Goal: Information Seeking & Learning: Learn about a topic

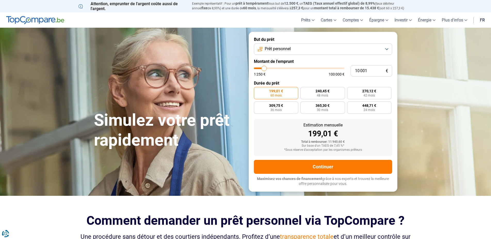
type input "9 500"
type input "9500"
type input "9 750"
type input "9750"
type input "10 000"
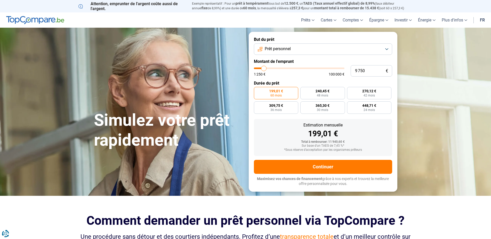
type input "10000"
type input "11 250"
type input "11250"
type input "12 750"
type input "12750"
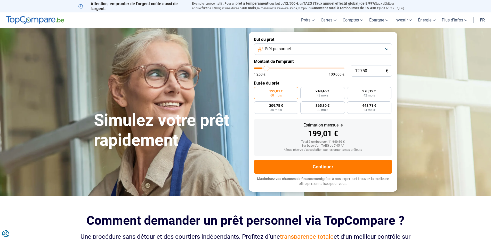
type input "14 500"
type input "14500"
type input "15 750"
type input "15750"
type input "16 500"
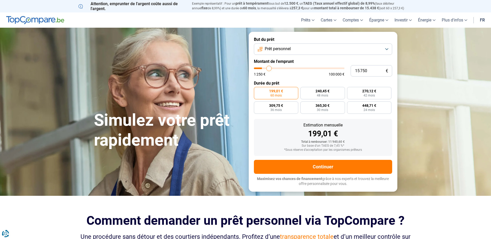
type input "16500"
type input "18 000"
type input "18000"
type input "18 750"
type input "18750"
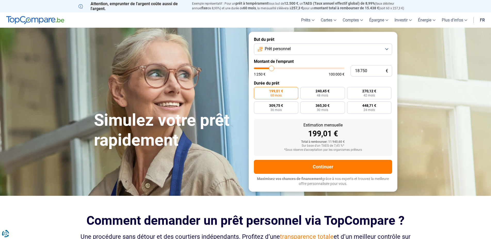
type input "19 000"
type input "19000"
type input "19 750"
type input "19750"
type input "20 250"
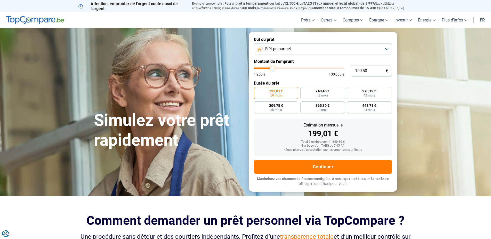
type input "20250"
type input "20 500"
type input "20500"
type input "20 750"
type input "20750"
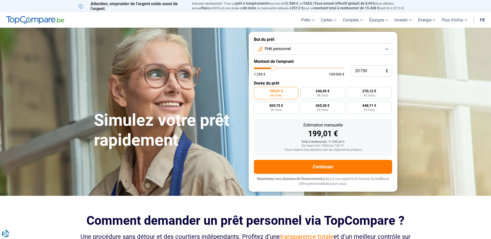
type input "21 500"
type input "21500"
type input "22 250"
type input "22250"
type input "23 250"
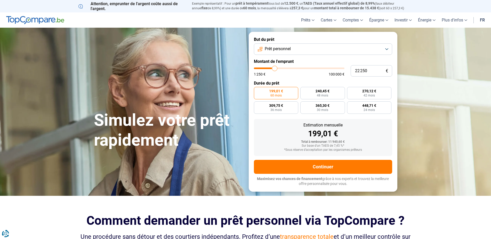
type input "23250"
type input "24 500"
type input "24500"
type input "25 750"
type input "25750"
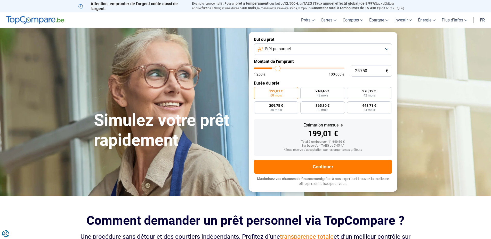
type input "26 250"
drag, startPoint x: 264, startPoint y: 68, endPoint x: 278, endPoint y: 69, distance: 14.5
type input "26250"
click at [278, 69] on input "range" at bounding box center [299, 68] width 91 height 2
radio input "false"
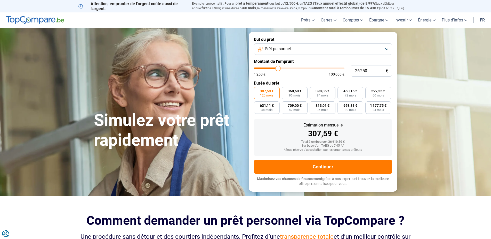
type input "23 500"
type input "23500"
type input "23 250"
type input "23250"
type input "22 750"
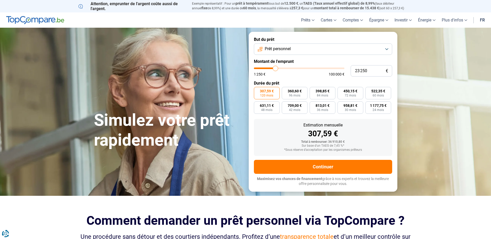
type input "22750"
type input "22 250"
type input "22250"
type input "22 000"
type input "22000"
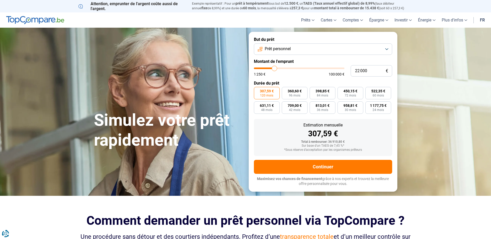
type input "21 750"
type input "21750"
type input "21 500"
type input "21500"
type input "22 000"
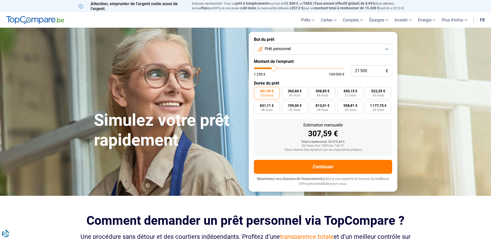
type input "22000"
type input "23 250"
type input "23250"
type input "24 250"
type input "24250"
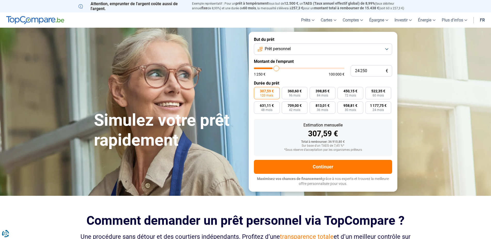
type input "24 500"
type input "24500"
type input "25 000"
type input "25000"
click at [277, 69] on input "range" at bounding box center [299, 68] width 91 height 2
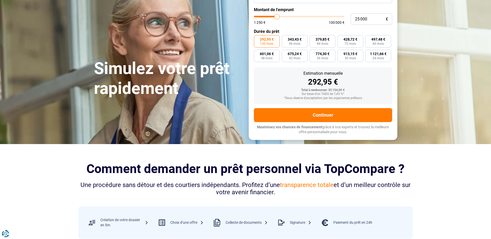
scroll to position [26, 0]
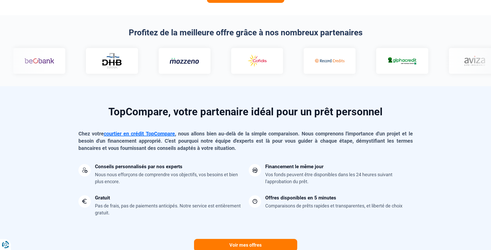
scroll to position [284, 0]
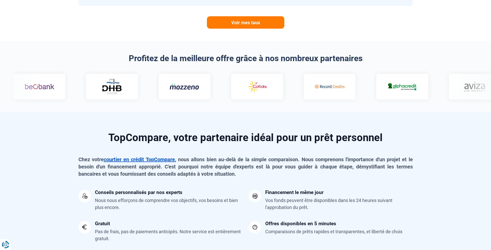
click at [133, 160] on link "courtier en crédit TopCompare" at bounding box center [139, 160] width 71 height 6
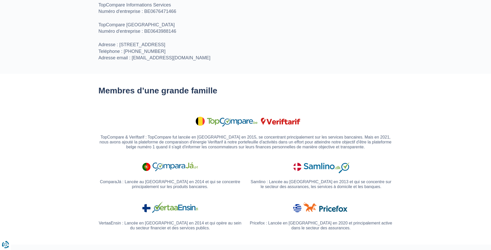
scroll to position [284, 0]
